Goal: Find specific page/section: Find specific page/section

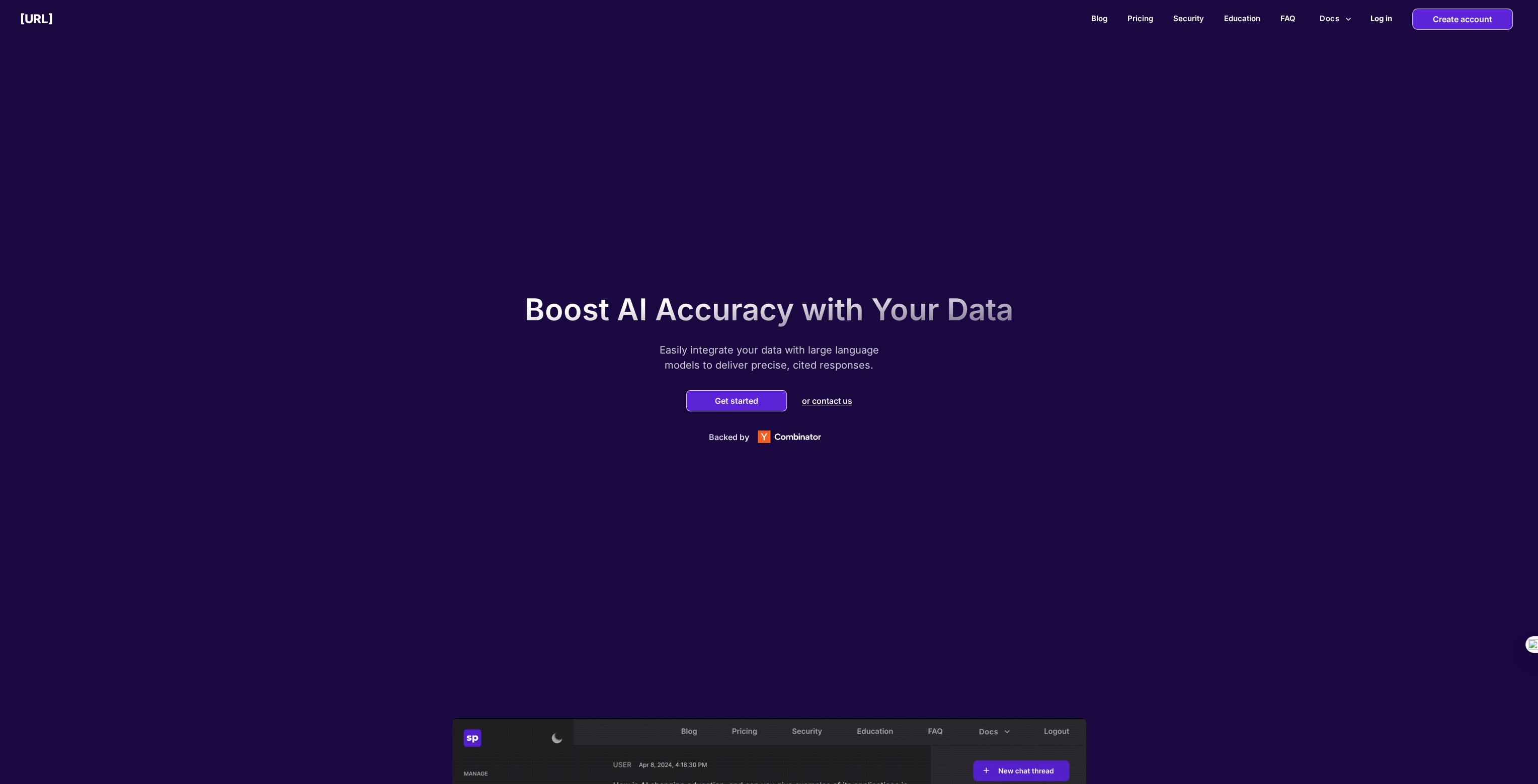
click at [1380, 19] on h2 "Log in" at bounding box center [1381, 19] width 22 height 10
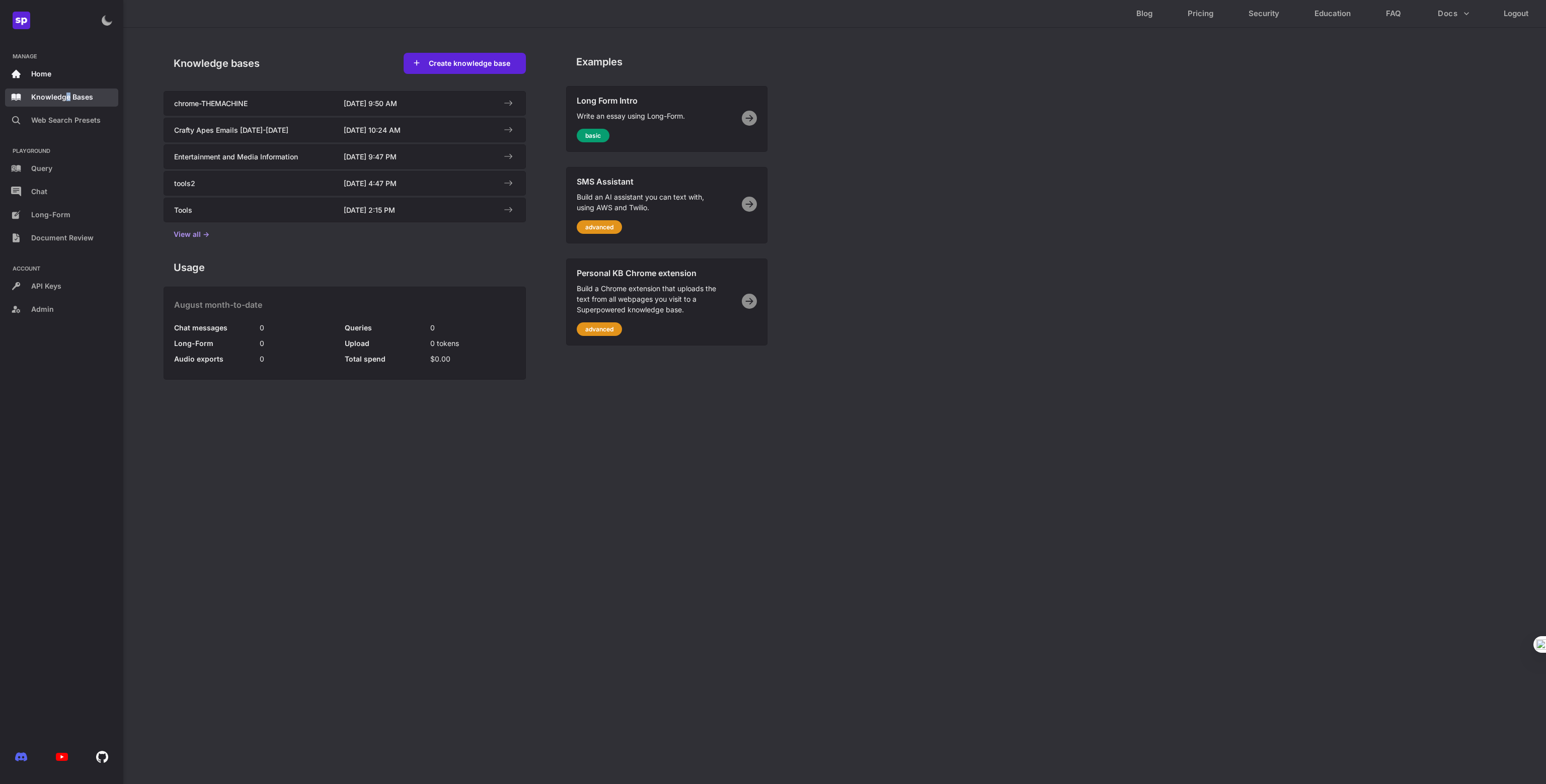
click at [67, 98] on p "Knowledge Bases" at bounding box center [62, 97] width 62 height 8
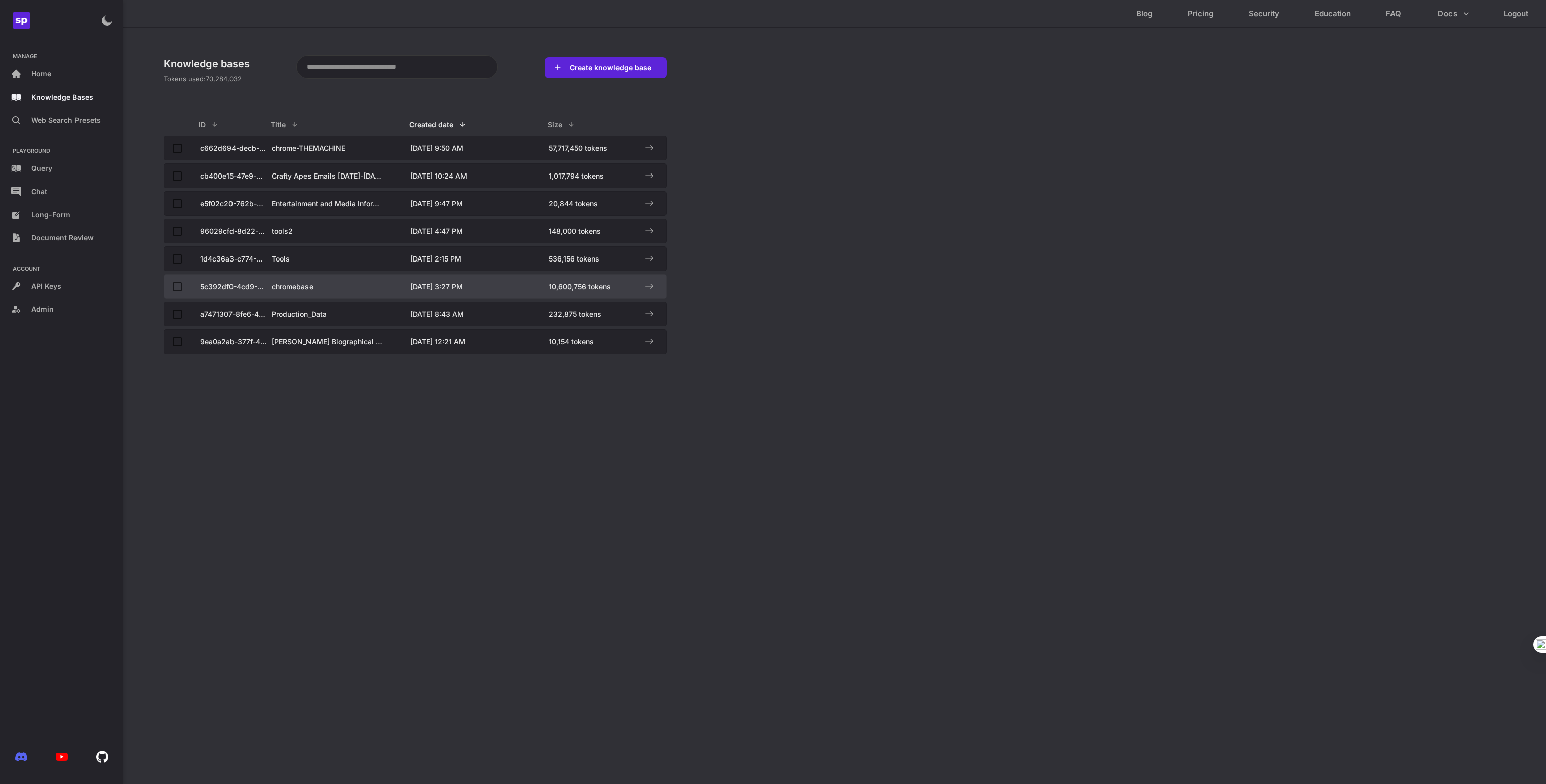
click at [641, 285] on div at bounding box center [637, 286] width 33 height 13
